Goal: Transaction & Acquisition: Purchase product/service

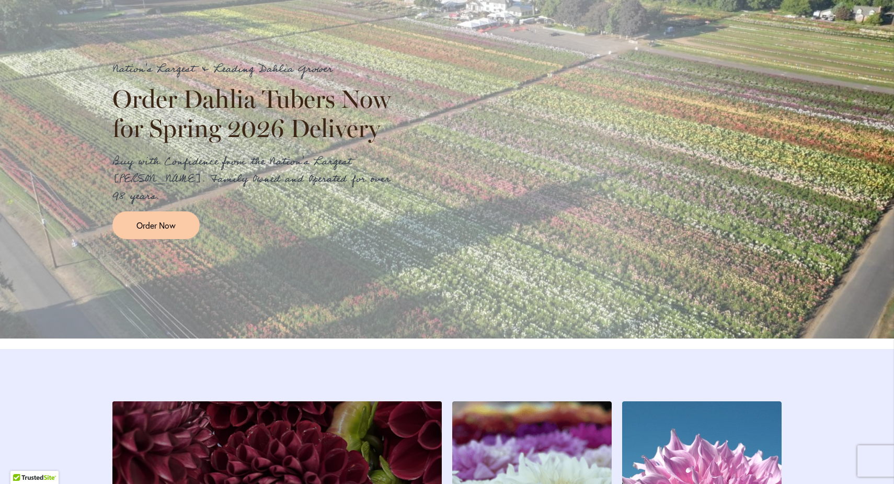
scroll to position [1204, 0]
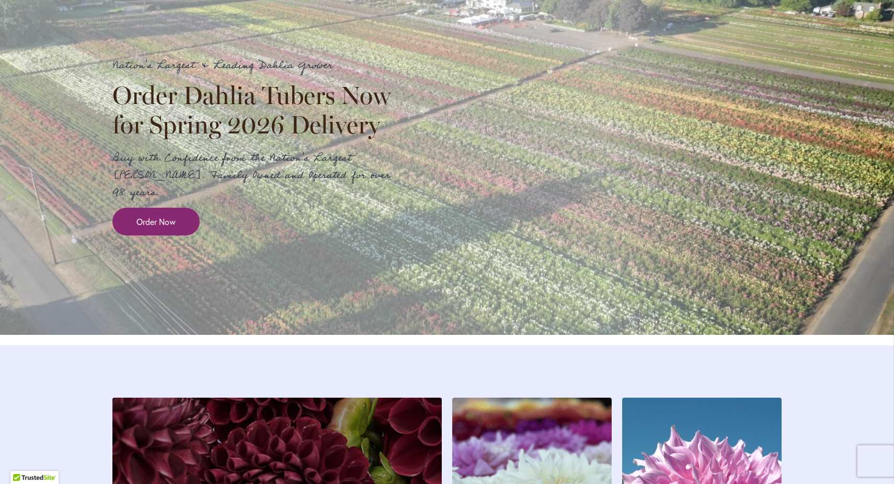
click at [151, 228] on span "Order Now" at bounding box center [156, 222] width 39 height 12
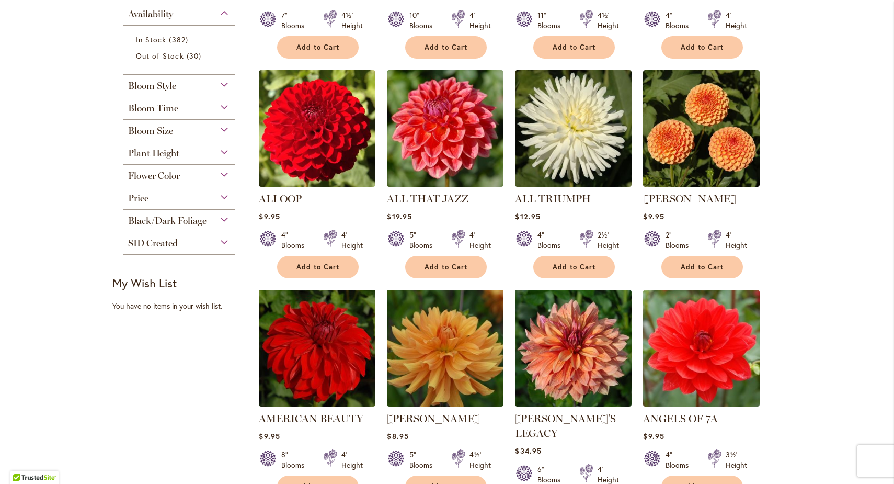
scroll to position [415, 0]
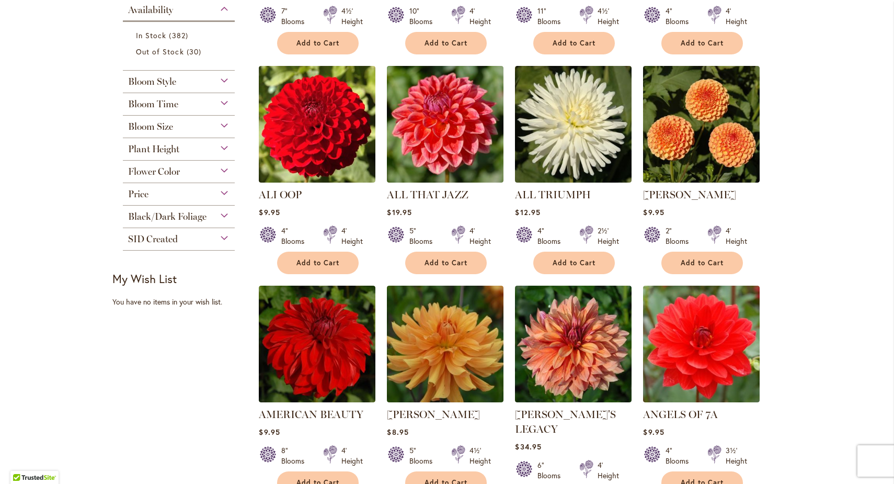
click at [213, 145] on div "Plant Height" at bounding box center [179, 146] width 112 height 17
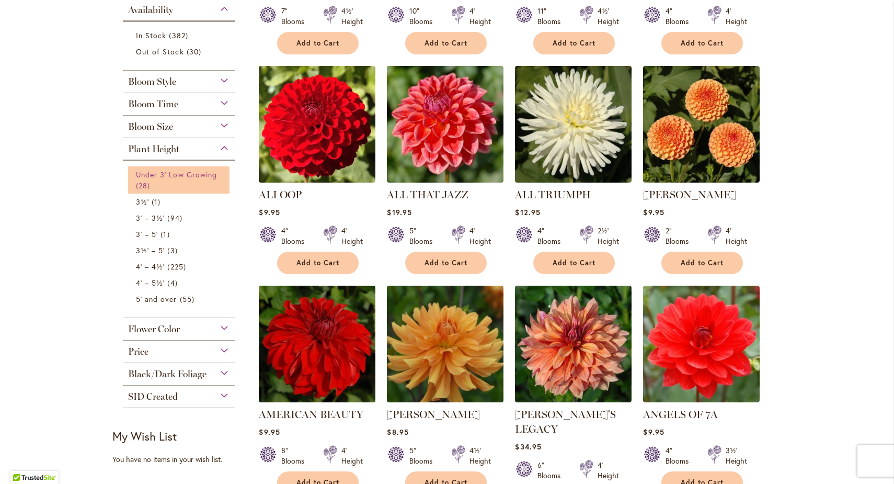
click at [211, 174] on span "Under 3' Low Growing" at bounding box center [176, 174] width 81 height 10
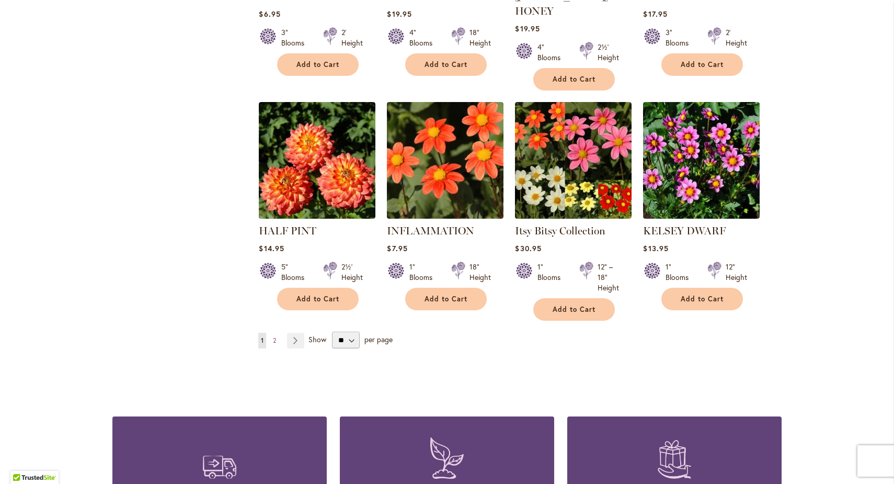
scroll to position [814, 0]
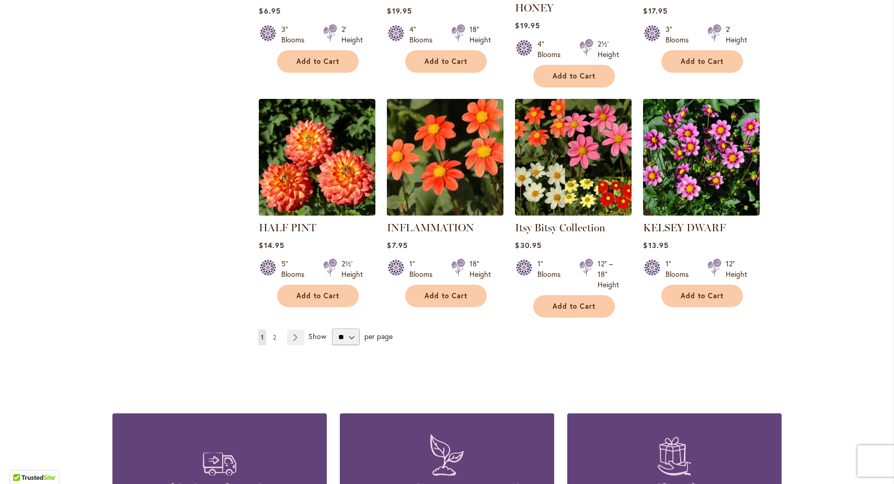
click at [276, 333] on span "2" at bounding box center [274, 337] width 3 height 8
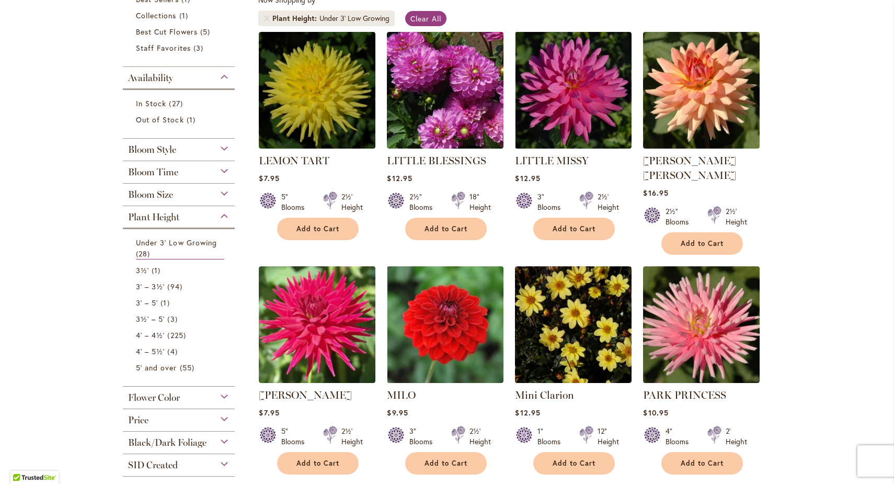
scroll to position [197, 0]
